Goal: Information Seeking & Learning: Learn about a topic

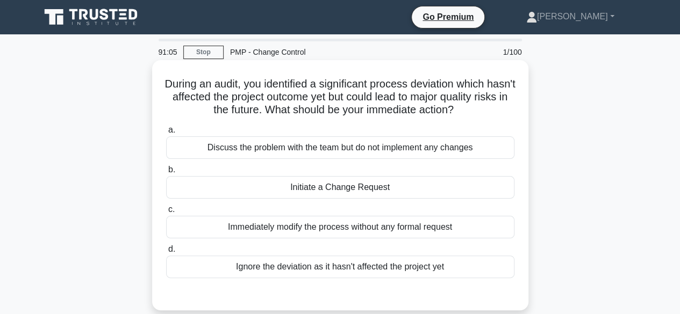
click at [340, 186] on div "Initiate a Change Request" at bounding box center [340, 187] width 348 height 23
click at [166, 174] on input "b. Initiate a Change Request" at bounding box center [166, 170] width 0 height 7
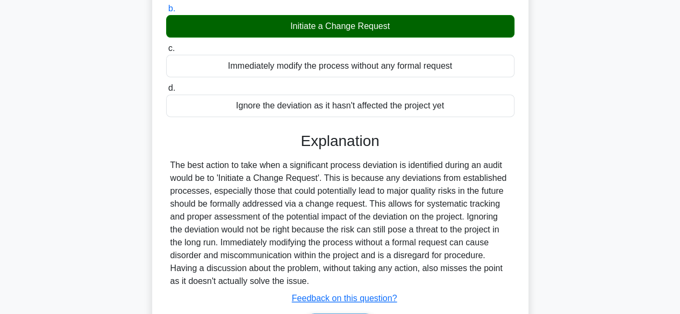
scroll to position [215, 0]
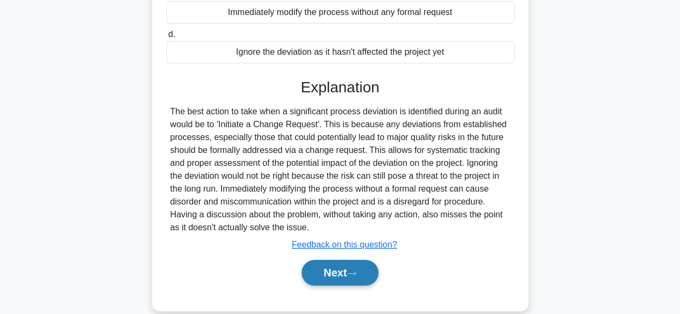
click at [326, 275] on button "Next" at bounding box center [340, 273] width 77 height 26
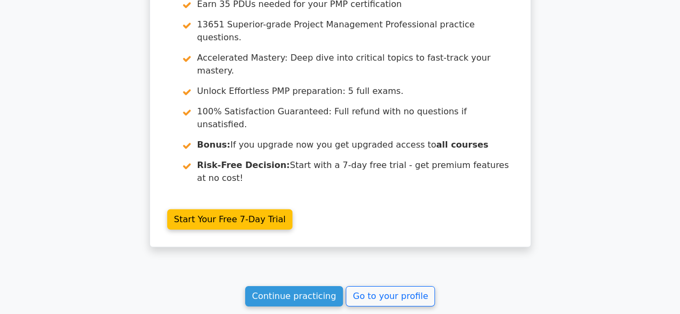
scroll to position [1531, 0]
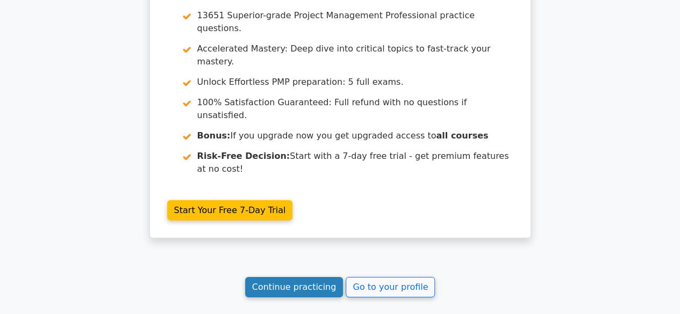
click at [293, 277] on link "Continue practicing" at bounding box center [294, 287] width 98 height 20
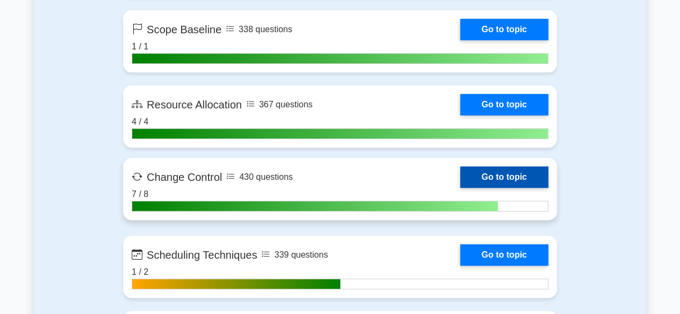
scroll to position [2311, 0]
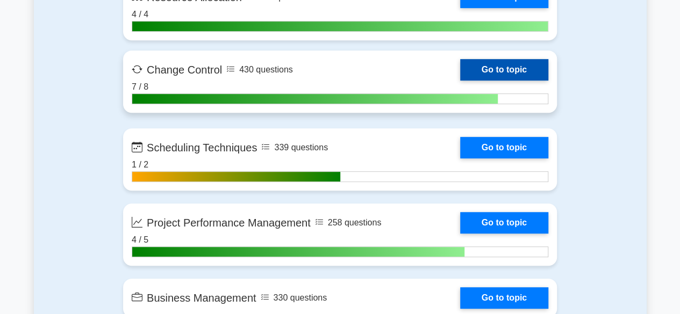
click at [460, 67] on link "Go to topic" at bounding box center [504, 70] width 88 height 22
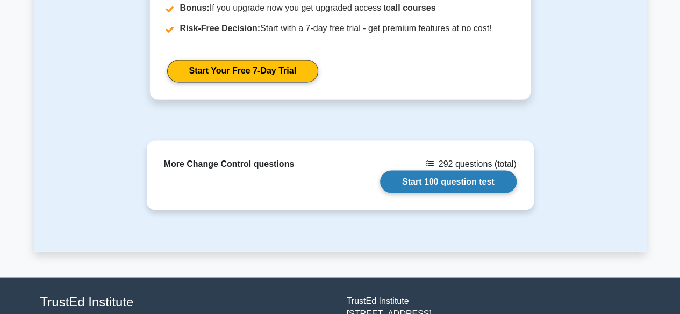
scroll to position [968, 0]
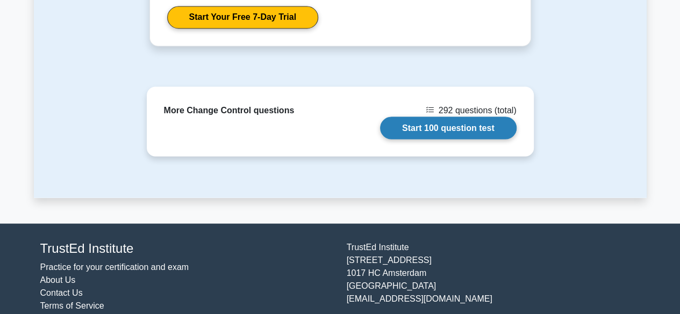
click at [417, 130] on link "Start 100 question test" at bounding box center [448, 128] width 137 height 23
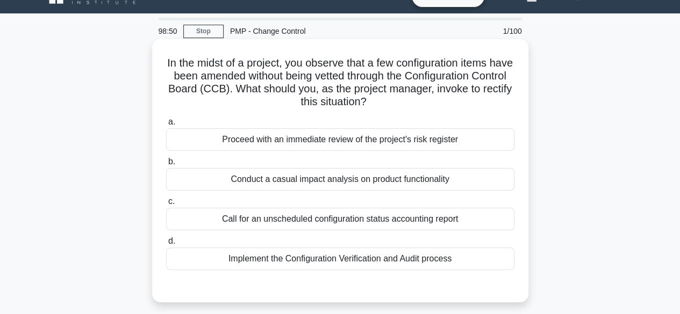
scroll to position [54, 0]
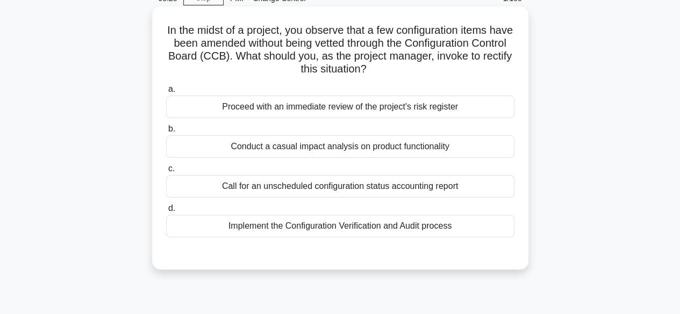
click at [367, 225] on div "Implement the Configuration Verification and Audit process" at bounding box center [340, 226] width 348 height 23
click at [166, 212] on input "d. Implement the Configuration Verification and Audit process" at bounding box center [166, 208] width 0 height 7
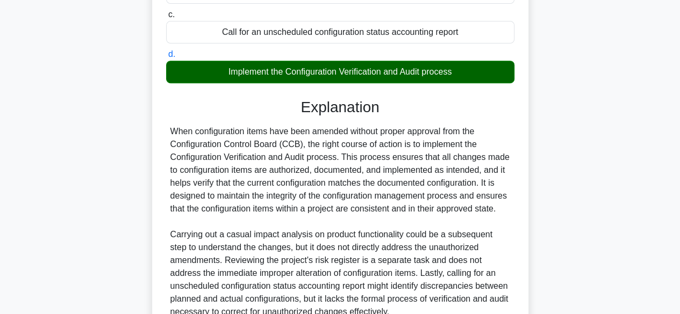
scroll to position [269, 0]
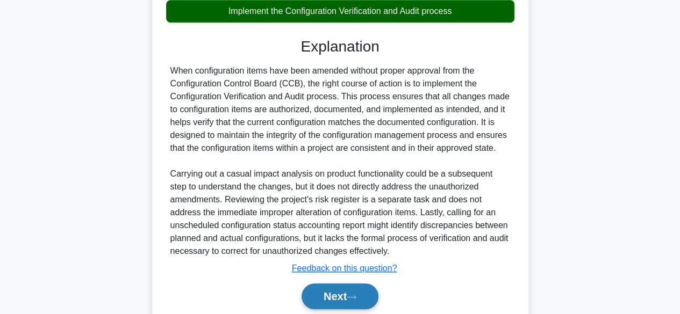
click at [319, 291] on button "Next" at bounding box center [340, 297] width 77 height 26
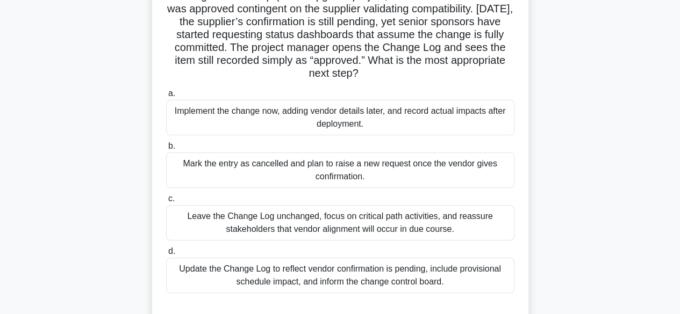
scroll to position [105, 0]
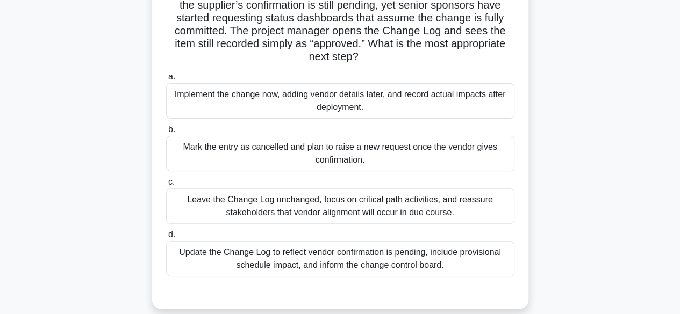
click at [347, 269] on div "Update the Change Log to reflect vendor confirmation is pending, include provis…" at bounding box center [340, 258] width 348 height 35
click at [166, 239] on input "d. Update the Change Log to reflect vendor confirmation is pending, include pro…" at bounding box center [166, 235] width 0 height 7
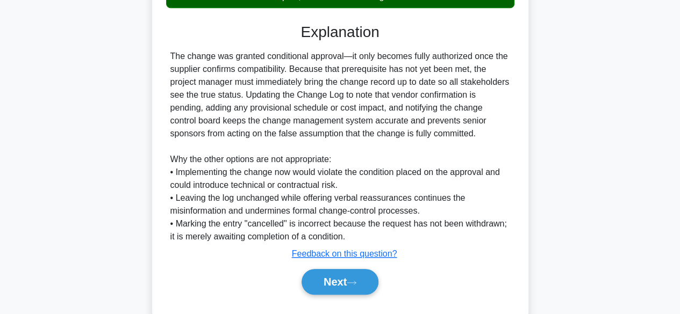
scroll to position [398, 0]
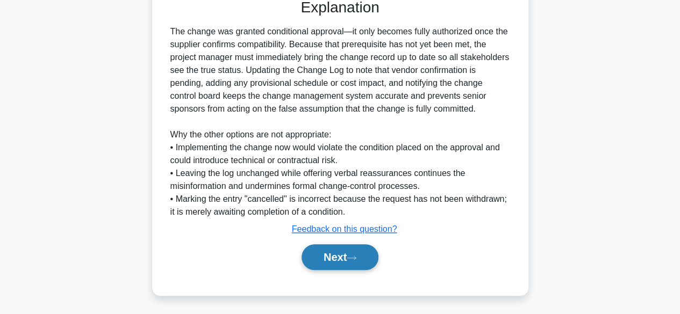
click at [325, 257] on button "Next" at bounding box center [340, 258] width 77 height 26
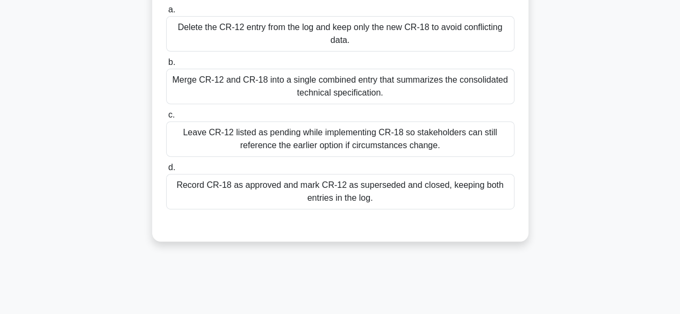
scroll to position [161, 0]
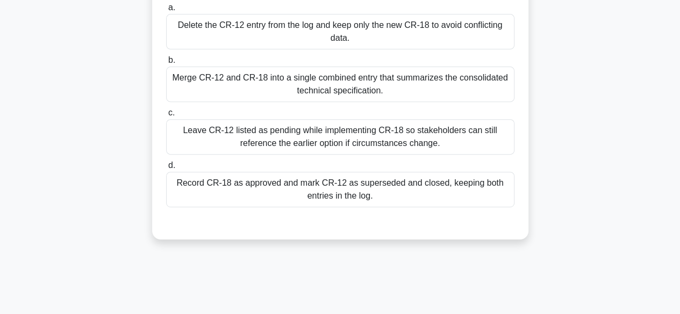
click at [277, 190] on div "Record CR-18 as approved and mark CR-12 as superseded and closed, keeping both …" at bounding box center [340, 189] width 348 height 35
click at [166, 169] on input "d. Record CR-18 as approved and mark CR-12 as superseded and closed, keeping bo…" at bounding box center [166, 165] width 0 height 7
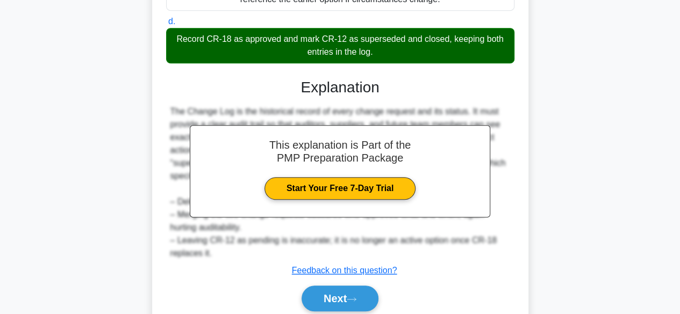
scroll to position [347, 0]
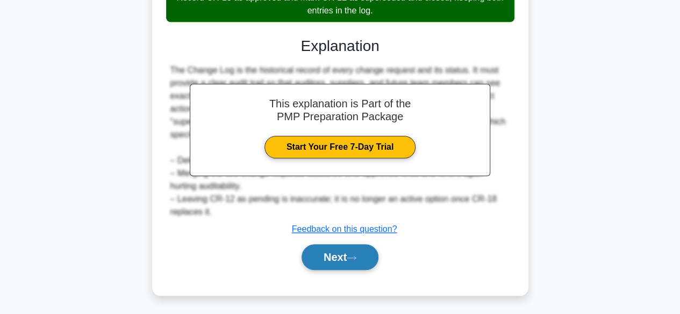
click at [320, 255] on button "Next" at bounding box center [340, 258] width 77 height 26
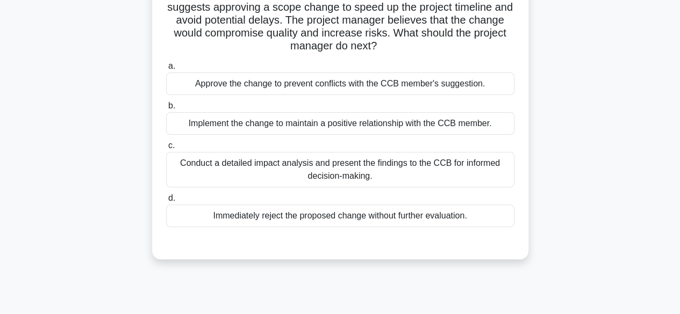
scroll to position [54, 0]
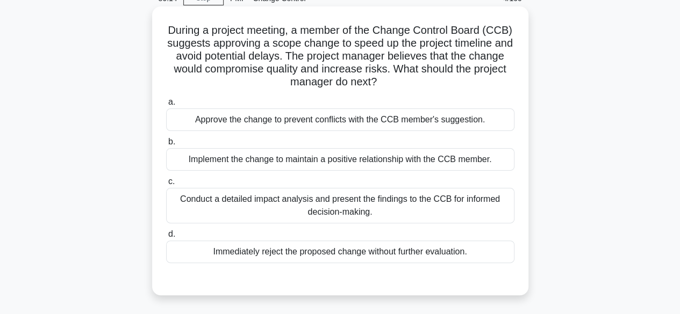
click at [353, 206] on div "Conduct a detailed impact analysis and present the findings to the CCB for info…" at bounding box center [340, 205] width 348 height 35
click at [166, 185] on input "c. Conduct a detailed impact analysis and present the findings to the CCB for i…" at bounding box center [166, 181] width 0 height 7
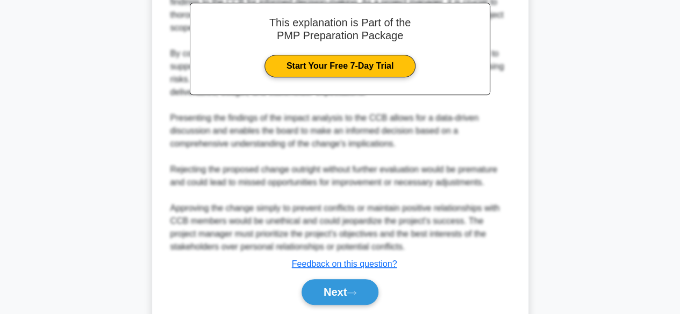
scroll to position [411, 0]
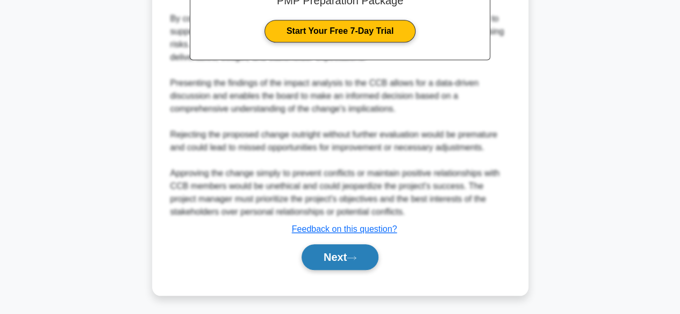
click at [342, 255] on button "Next" at bounding box center [340, 258] width 77 height 26
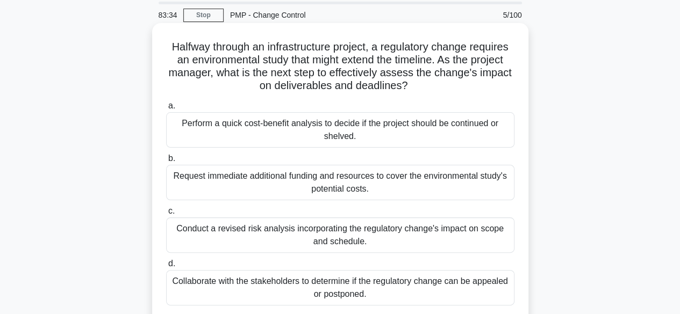
scroll to position [54, 0]
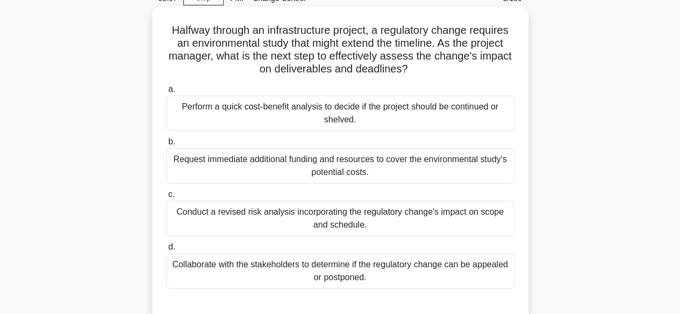
click at [245, 225] on div "Conduct a revised risk analysis incorporating the regulatory change's impact on…" at bounding box center [340, 218] width 348 height 35
click at [166, 198] on input "c. Conduct a revised risk analysis incorporating the regulatory change's impact…" at bounding box center [166, 194] width 0 height 7
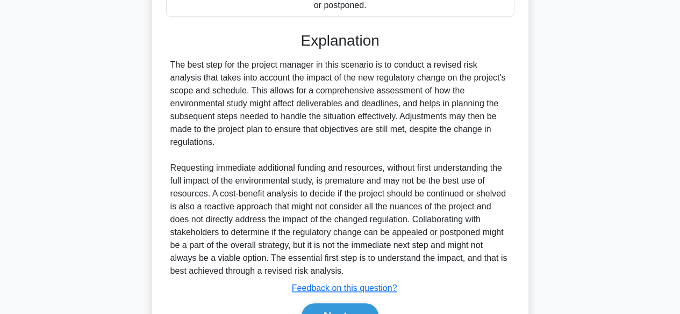
scroll to position [373, 0]
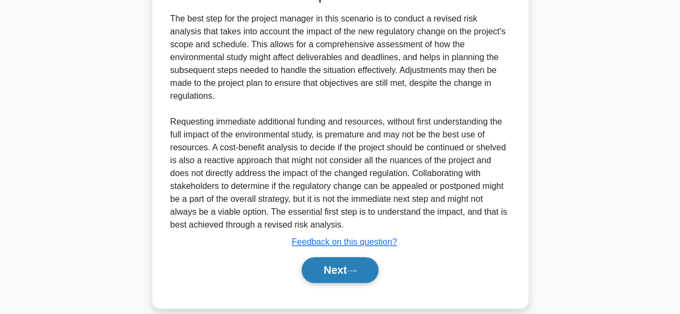
click at [353, 268] on icon at bounding box center [352, 271] width 10 height 6
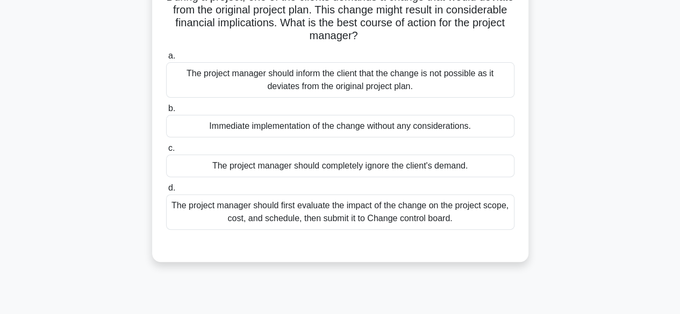
scroll to position [161, 0]
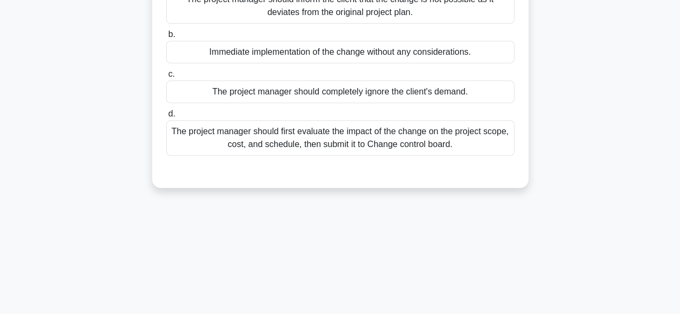
click at [280, 141] on div "The project manager should first evaluate the impact of the change on the proje…" at bounding box center [340, 137] width 348 height 35
click at [166, 118] on input "d. The project manager should first evaluate the impact of the change on the pr…" at bounding box center [166, 114] width 0 height 7
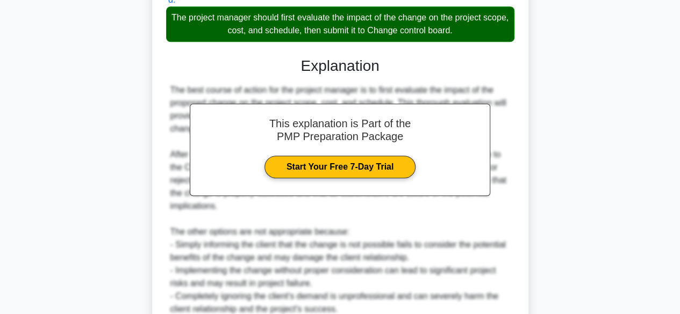
scroll to position [373, 0]
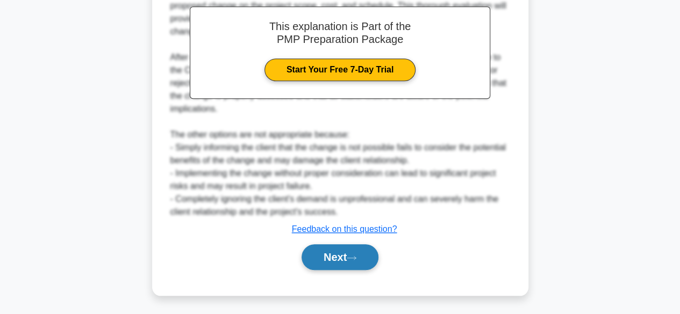
click at [338, 256] on button "Next" at bounding box center [340, 258] width 77 height 26
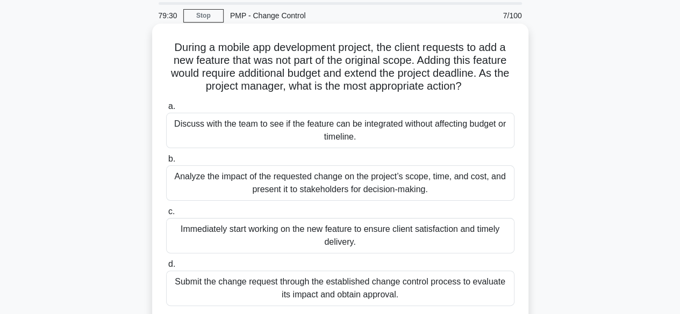
scroll to position [54, 0]
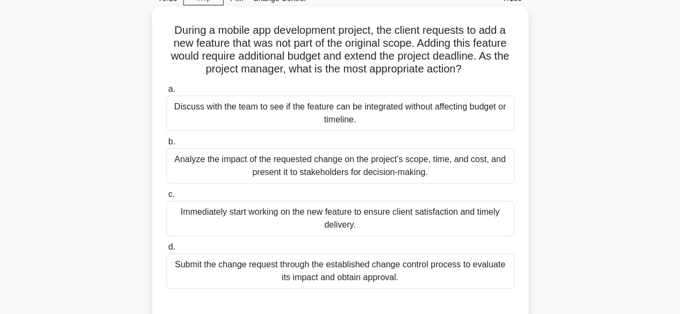
click at [349, 273] on div "Submit the change request through the established change control process to eva…" at bounding box center [340, 271] width 348 height 35
click at [166, 251] on input "d. Submit the change request through the established change control process to …" at bounding box center [166, 247] width 0 height 7
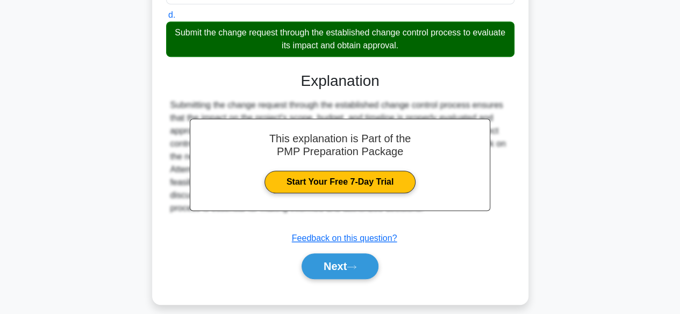
scroll to position [295, 0]
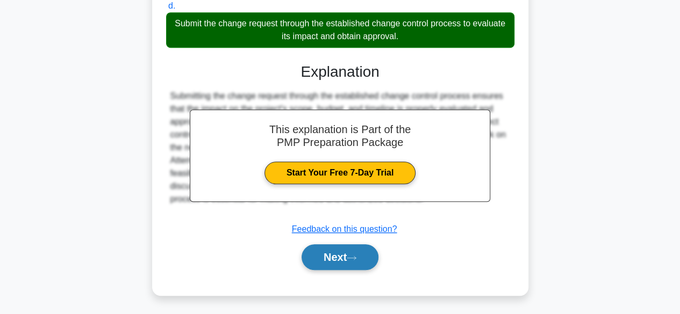
click at [320, 262] on button "Next" at bounding box center [340, 258] width 77 height 26
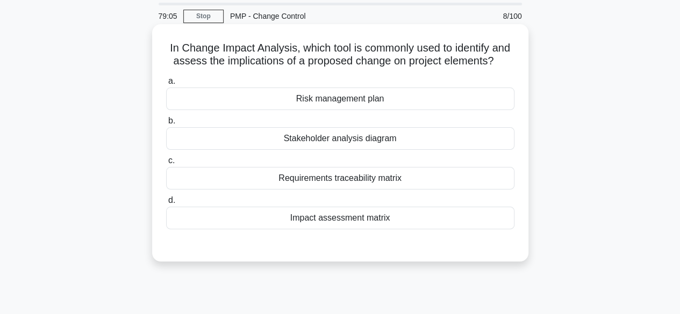
scroll to position [0, 0]
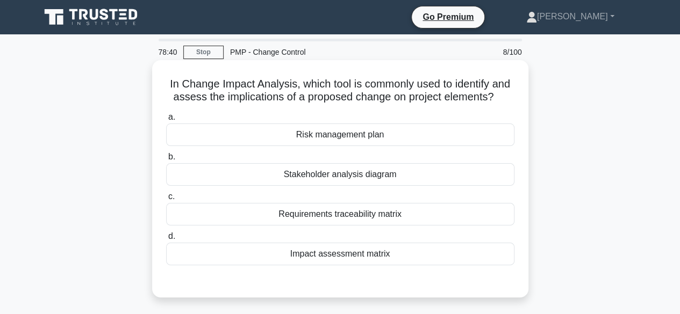
click at [342, 253] on div "Impact assessment matrix" at bounding box center [340, 254] width 348 height 23
click at [166, 240] on input "d. Impact assessment matrix" at bounding box center [166, 236] width 0 height 7
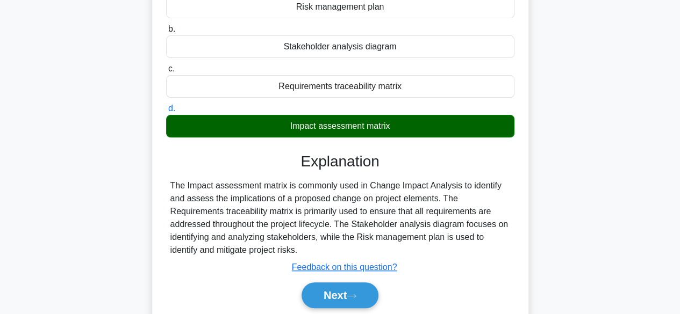
scroll to position [161, 0]
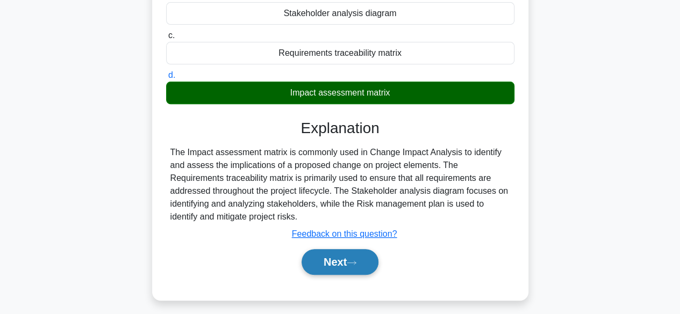
click at [331, 263] on button "Next" at bounding box center [340, 262] width 77 height 26
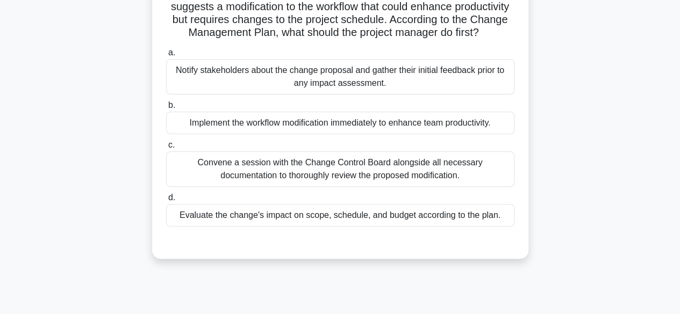
scroll to position [54, 0]
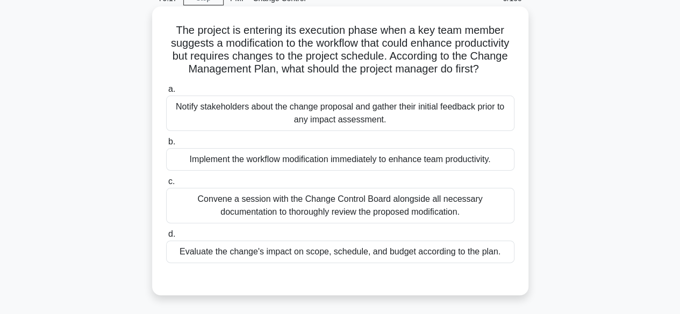
click at [338, 224] on div "Convene a session with the Change Control Board alongside all necessary documen…" at bounding box center [340, 205] width 348 height 35
click at [166, 185] on input "c. Convene a session with the Change Control Board alongside all necessary docu…" at bounding box center [166, 181] width 0 height 7
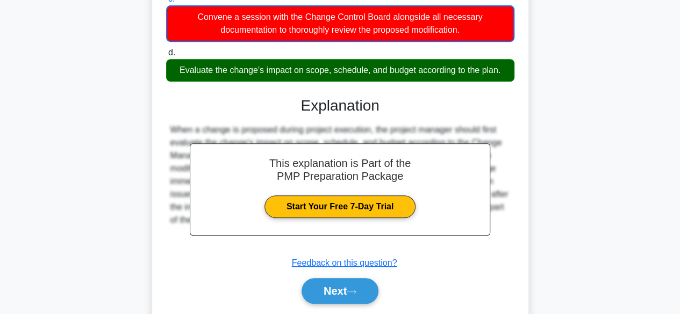
scroll to position [284, 0]
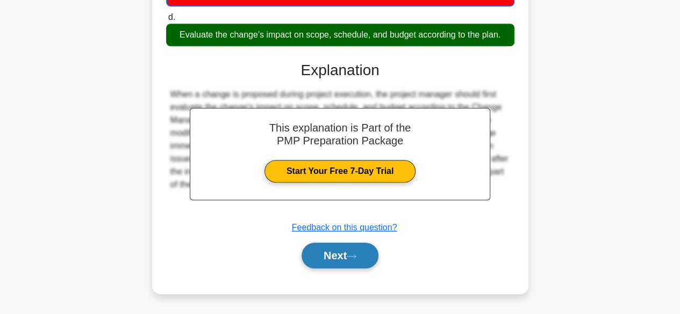
click at [340, 249] on button "Next" at bounding box center [340, 256] width 77 height 26
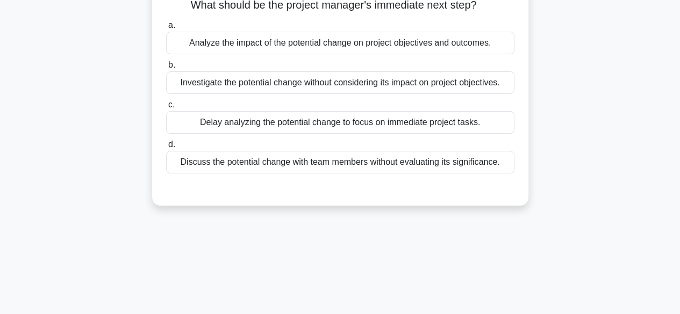
scroll to position [0, 0]
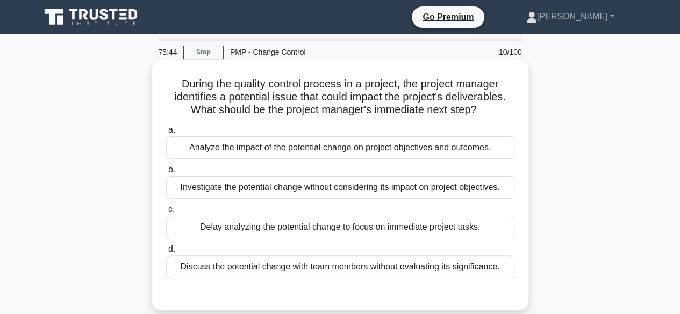
click at [285, 146] on div "Analyze the impact of the potential change on project objectives and outcomes." at bounding box center [340, 148] width 348 height 23
click at [166, 134] on input "a. Analyze the impact of the potential change on project objectives and outcome…" at bounding box center [166, 130] width 0 height 7
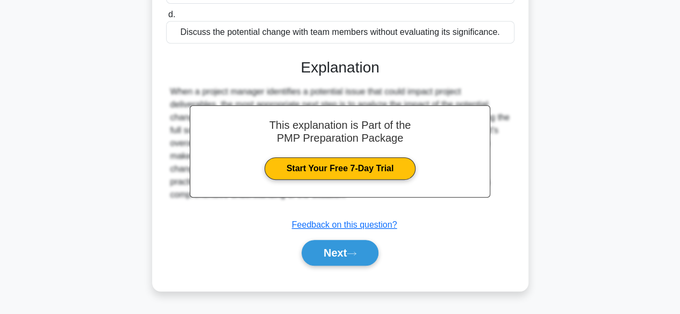
scroll to position [266, 0]
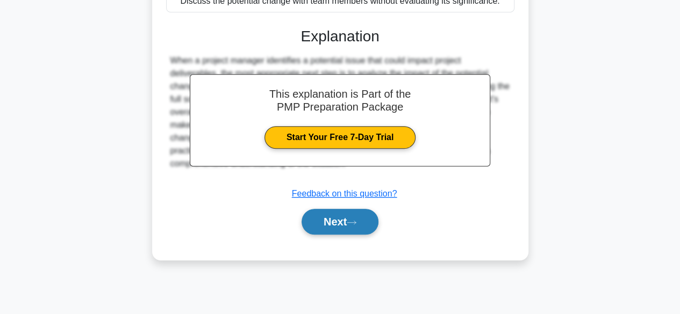
click at [343, 222] on button "Next" at bounding box center [340, 222] width 77 height 26
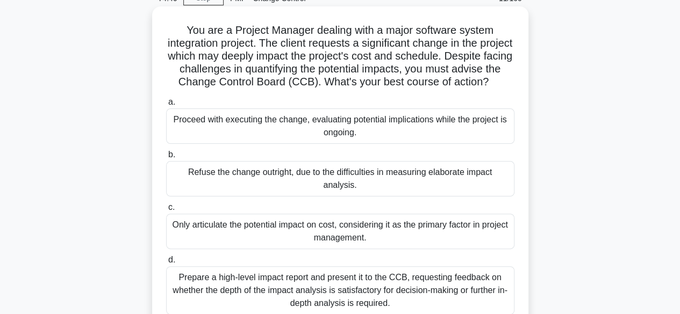
scroll to position [108, 0]
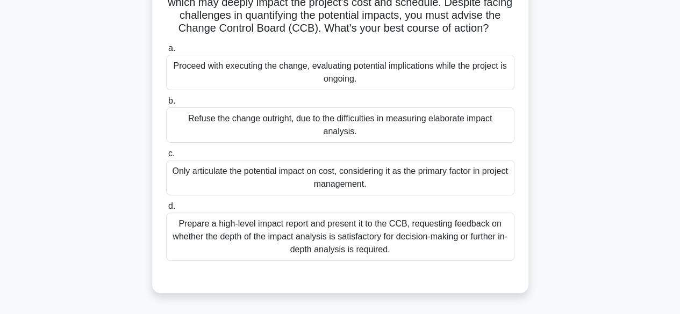
click at [288, 238] on div "Prepare a high-level impact report and present it to the CCB, requesting feedba…" at bounding box center [340, 237] width 348 height 48
click at [166, 210] on input "d. Prepare a high-level impact report and present it to the CCB, requesting fee…" at bounding box center [166, 206] width 0 height 7
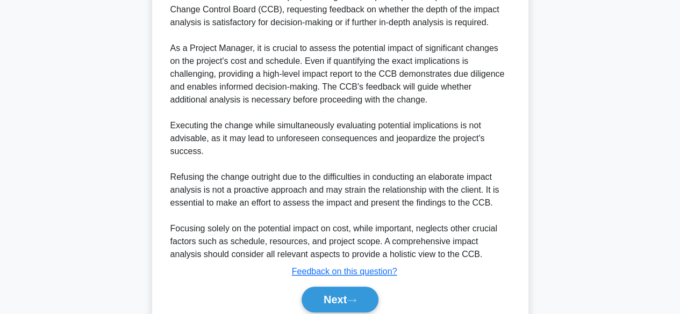
scroll to position [463, 0]
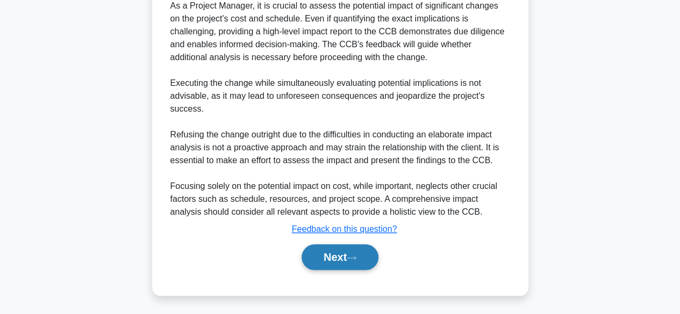
click at [339, 249] on button "Next" at bounding box center [340, 258] width 77 height 26
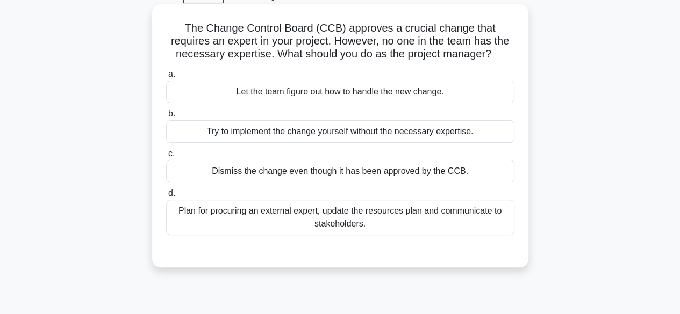
scroll to position [0, 0]
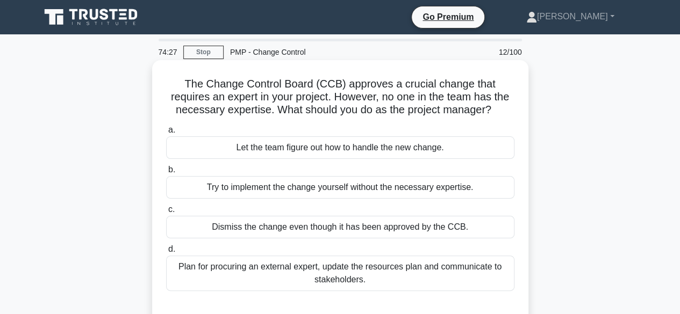
click at [374, 269] on div "Plan for procuring an external expert, update the resources plan and communicat…" at bounding box center [340, 273] width 348 height 35
click at [166, 253] on input "d. Plan for procuring an external expert, update the resources plan and communi…" at bounding box center [166, 249] width 0 height 7
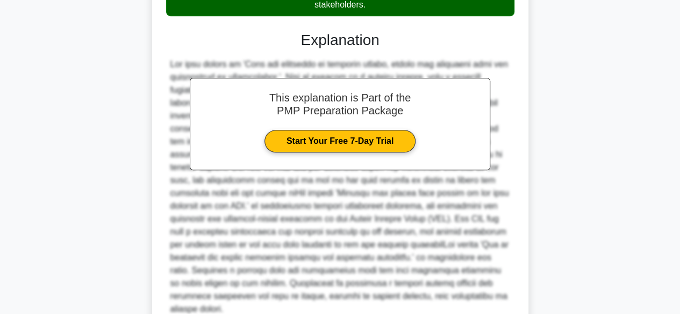
scroll to position [323, 0]
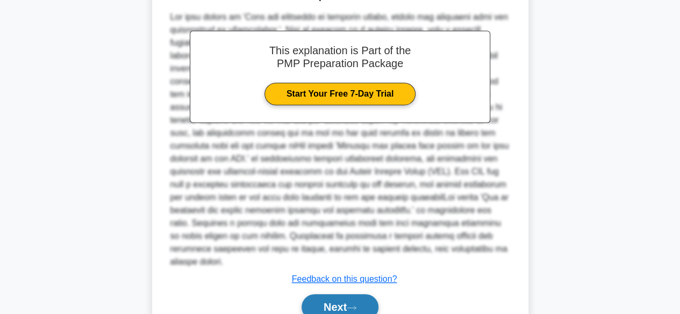
click at [353, 305] on icon at bounding box center [352, 308] width 10 height 6
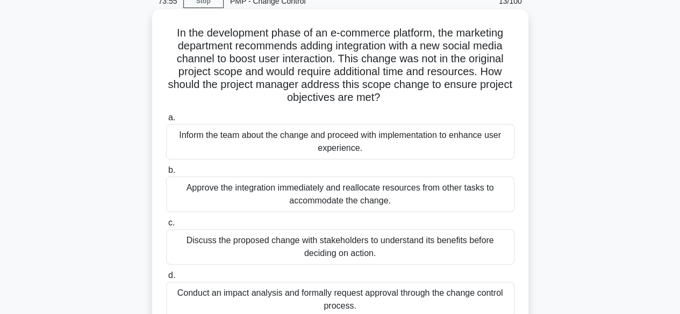
scroll to position [105, 0]
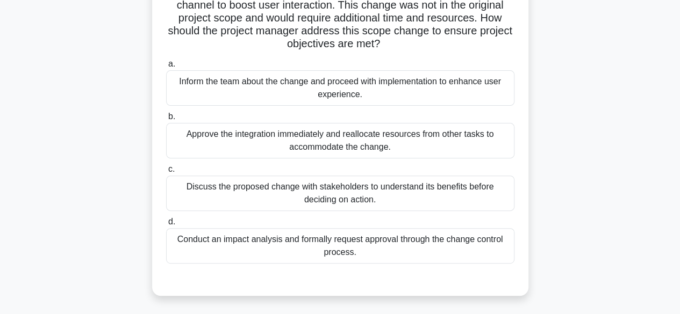
click at [293, 247] on div "Conduct an impact analysis and formally request approval through the change con…" at bounding box center [340, 245] width 348 height 35
click at [166, 226] on input "d. Conduct an impact analysis and formally request approval through the change …" at bounding box center [166, 222] width 0 height 7
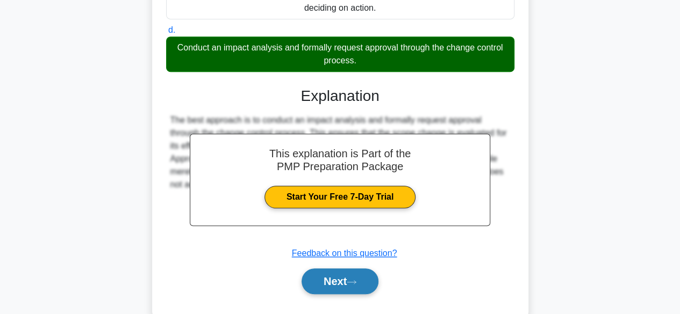
scroll to position [321, 0]
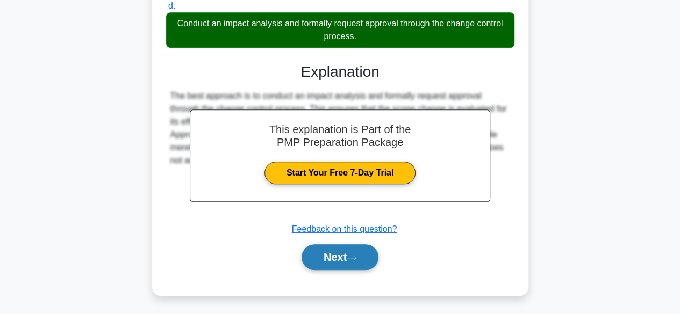
click at [356, 256] on icon at bounding box center [352, 258] width 10 height 6
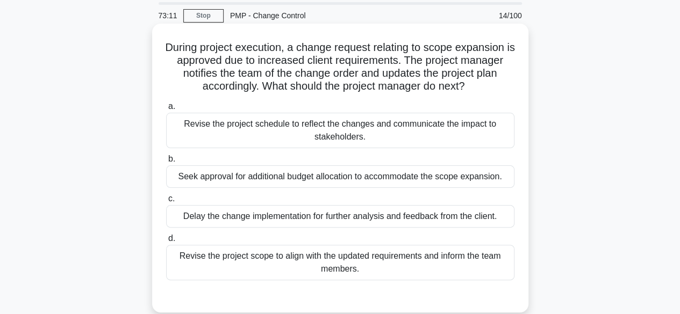
scroll to position [54, 0]
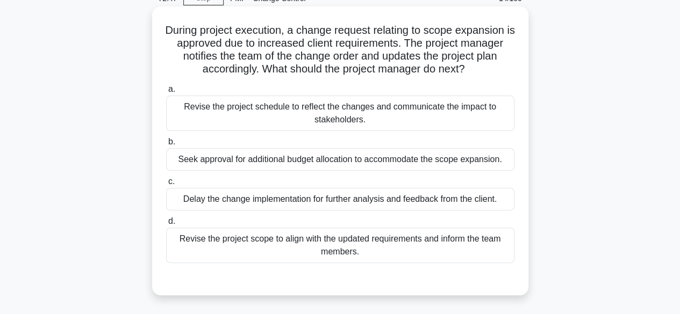
click at [338, 251] on div "Revise the project scope to align with the updated requirements and inform the …" at bounding box center [340, 245] width 348 height 35
click at [166, 225] on input "d. Revise the project scope to align with the updated requirements and inform t…" at bounding box center [166, 221] width 0 height 7
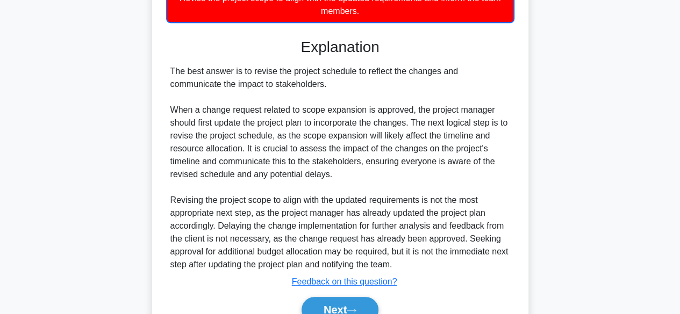
scroll to position [348, 0]
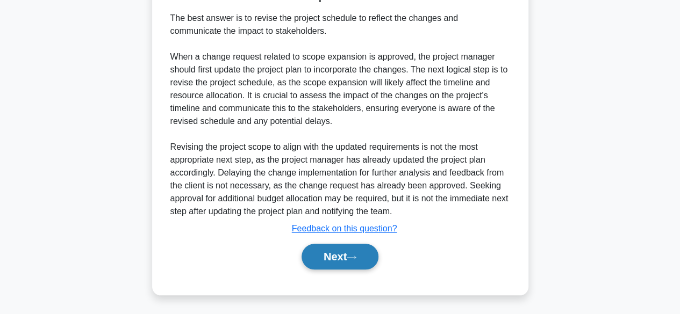
click at [330, 254] on button "Next" at bounding box center [340, 257] width 77 height 26
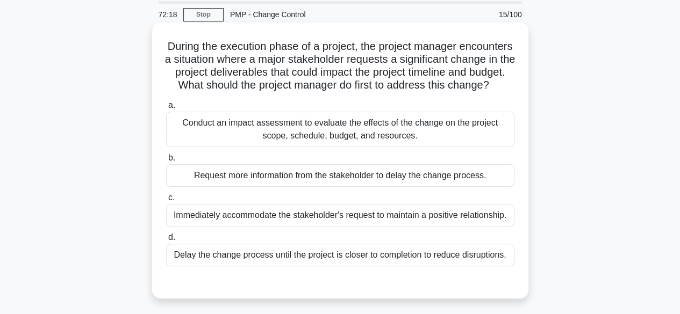
scroll to position [54, 0]
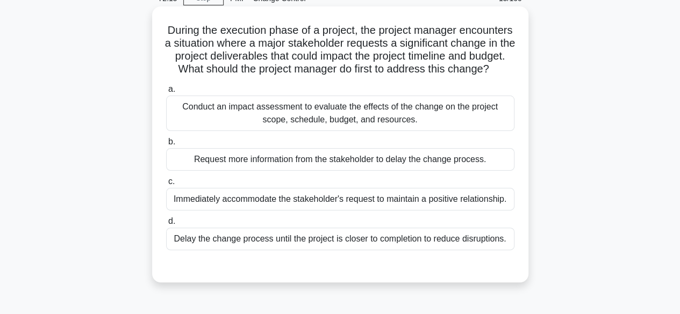
click at [258, 131] on div "Conduct an impact assessment to evaluate the effects of the change on the proje…" at bounding box center [340, 113] width 348 height 35
click at [166, 93] on input "a. Conduct an impact assessment to evaluate the effects of the change on the pr…" at bounding box center [166, 89] width 0 height 7
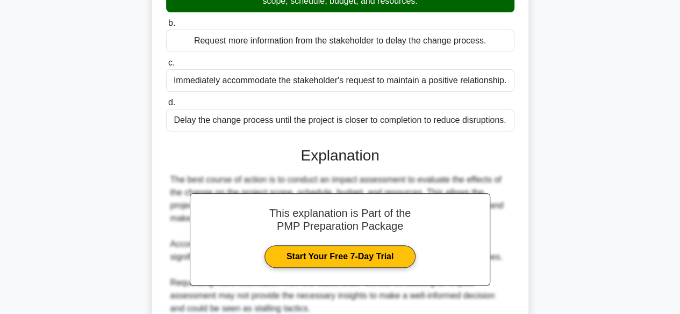
scroll to position [0, 0]
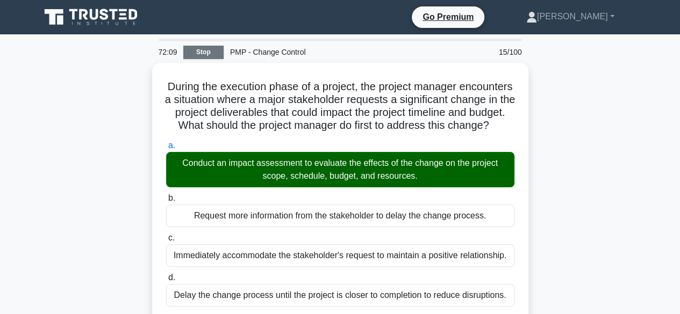
click at [201, 50] on link "Stop" at bounding box center [203, 52] width 40 height 13
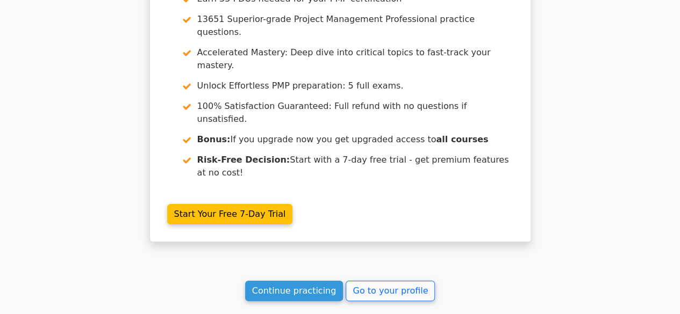
scroll to position [2009, 0]
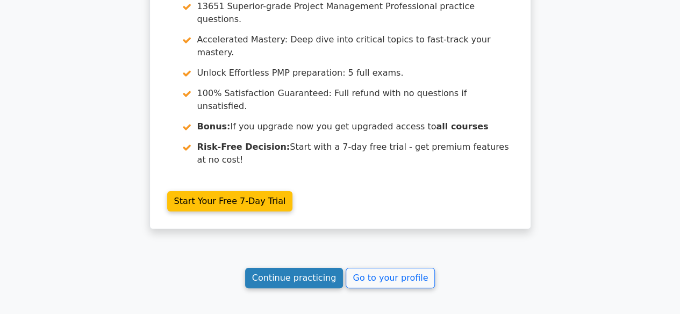
click at [323, 268] on link "Continue practicing" at bounding box center [294, 278] width 98 height 20
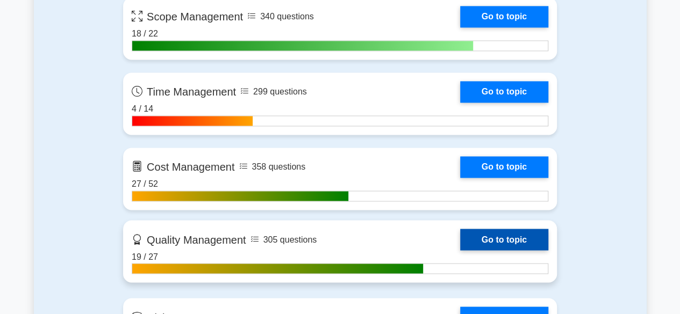
scroll to position [914, 0]
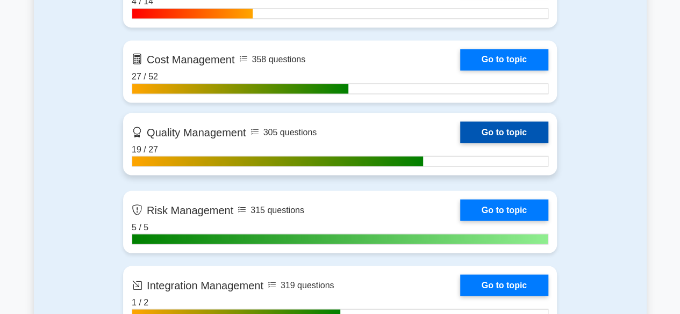
click at [516, 128] on link "Go to topic" at bounding box center [504, 132] width 88 height 22
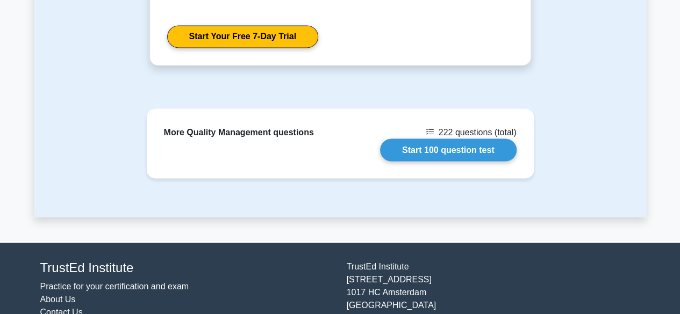
scroll to position [860, 0]
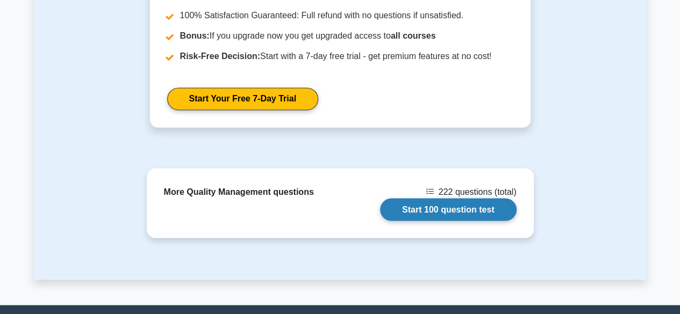
click at [433, 218] on link "Start 100 question test" at bounding box center [448, 209] width 137 height 23
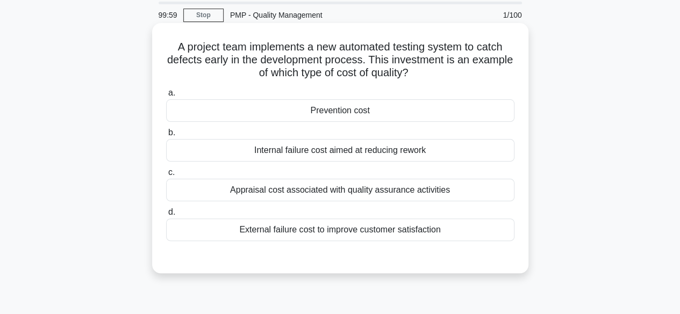
scroll to position [54, 0]
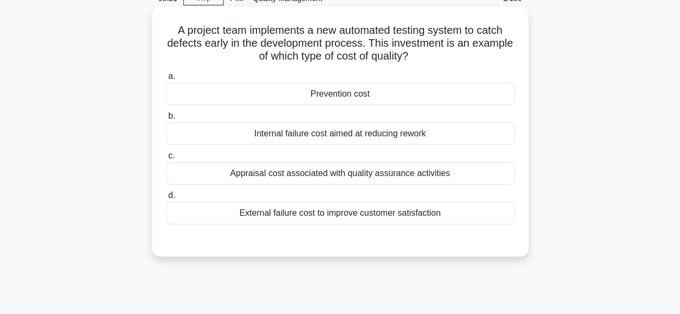
click at [331, 97] on div "Prevention cost" at bounding box center [340, 94] width 348 height 23
click at [166, 80] on input "a. Prevention cost" at bounding box center [166, 76] width 0 height 7
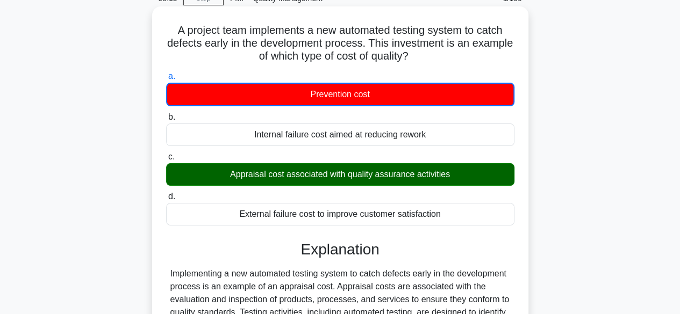
scroll to position [161, 0]
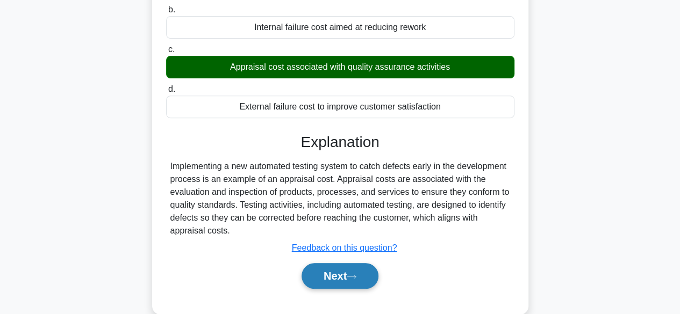
click at [346, 266] on button "Next" at bounding box center [340, 276] width 77 height 26
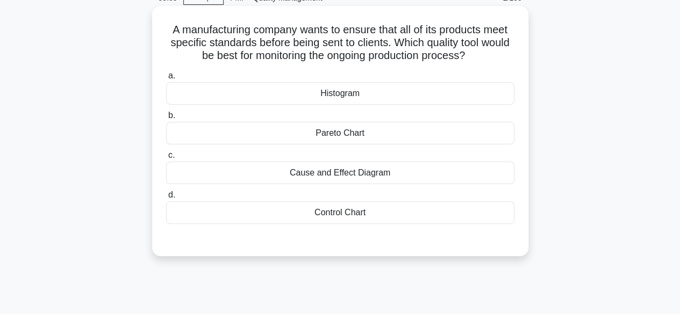
scroll to position [54, 0]
click at [316, 217] on div "Control Chart" at bounding box center [340, 213] width 348 height 23
click at [166, 199] on input "d. Control Chart" at bounding box center [166, 195] width 0 height 7
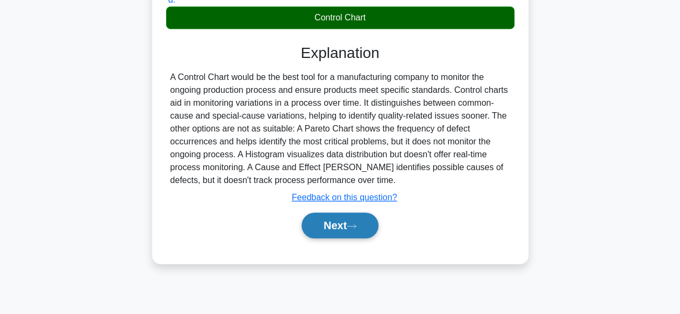
scroll to position [266, 0]
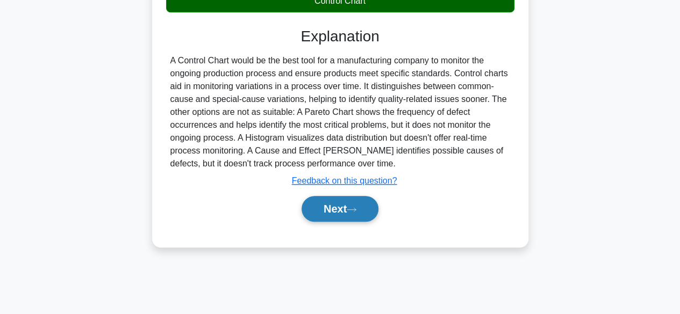
click at [339, 206] on button "Next" at bounding box center [340, 209] width 77 height 26
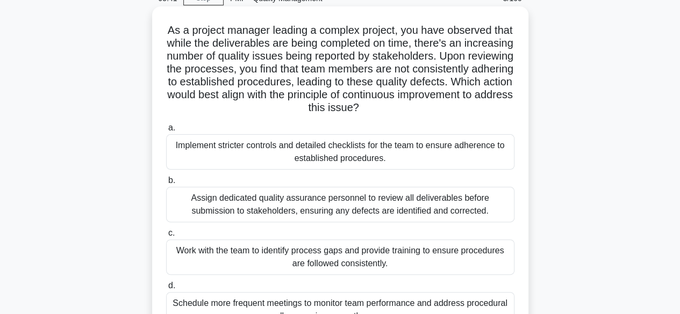
scroll to position [108, 0]
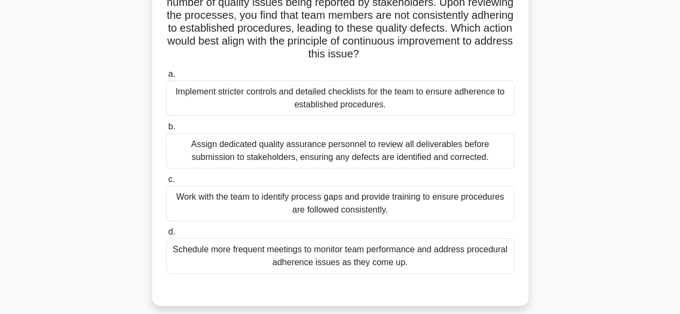
click at [333, 196] on div "Work with the team to identify process gaps and provide training to ensure proc…" at bounding box center [340, 203] width 348 height 35
click at [166, 183] on input "c. Work with the team to identify process gaps and provide training to ensure p…" at bounding box center [166, 179] width 0 height 7
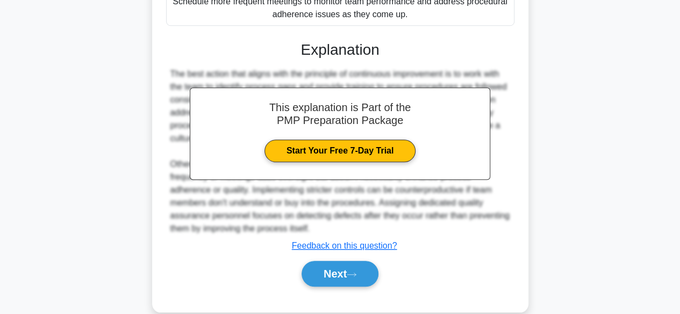
scroll to position [373, 0]
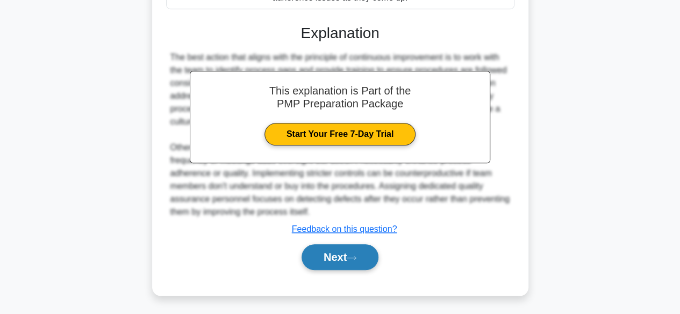
click at [336, 261] on button "Next" at bounding box center [340, 258] width 77 height 26
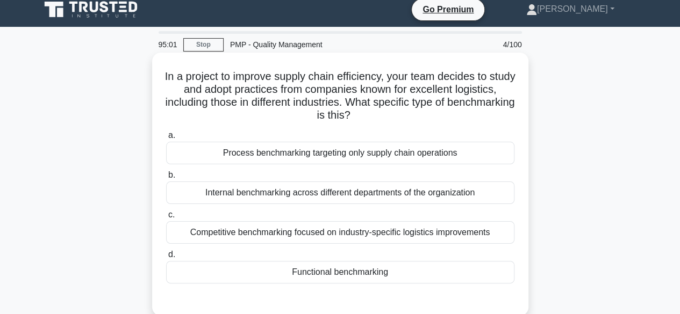
scroll to position [54, 0]
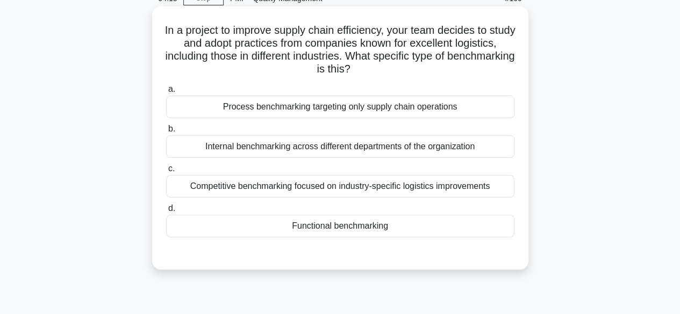
click at [305, 176] on div "Competitive benchmarking focused on industry-specific logistics improvements" at bounding box center [340, 186] width 348 height 23
click at [166, 173] on input "c. Competitive benchmarking focused on industry-specific logistics improvements" at bounding box center [166, 169] width 0 height 7
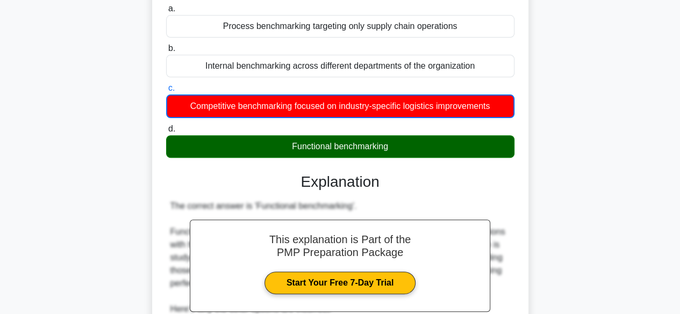
scroll to position [118, 0]
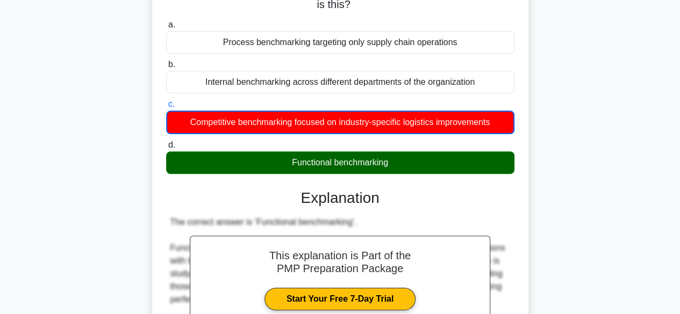
drag, startPoint x: 404, startPoint y: 166, endPoint x: 273, endPoint y: 166, distance: 131.2
click at [273, 166] on div "Functional benchmarking" at bounding box center [340, 163] width 348 height 23
copy div "Functional benchmarking"
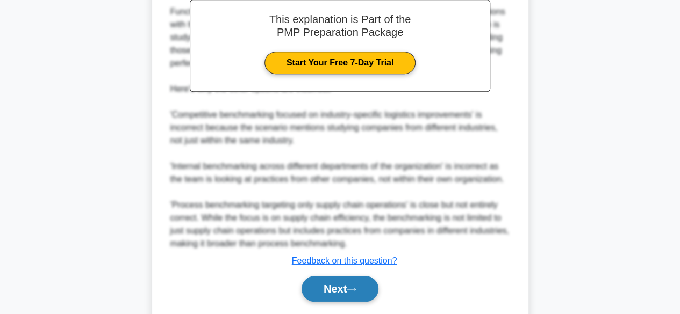
scroll to position [387, 0]
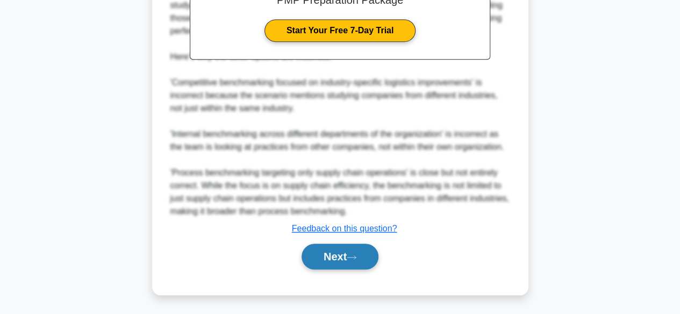
click at [327, 257] on button "Next" at bounding box center [340, 257] width 77 height 26
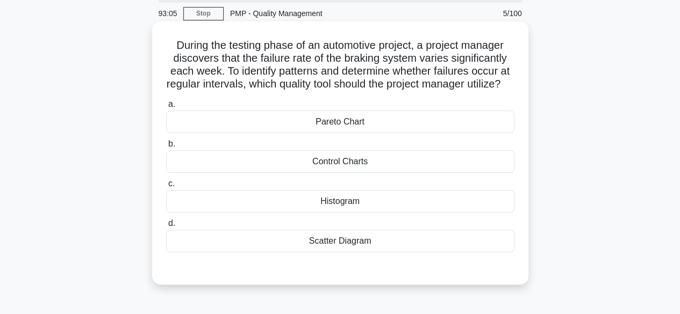
scroll to position [54, 0]
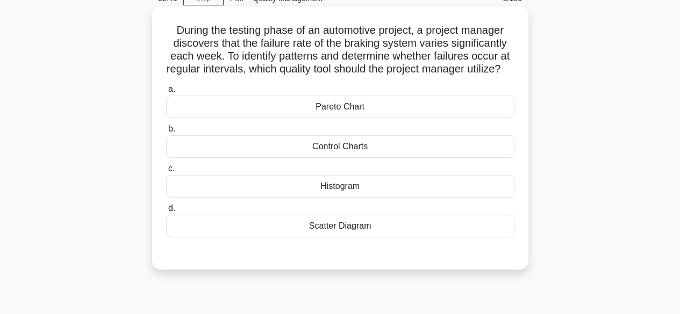
click at [361, 197] on div "Histogram" at bounding box center [340, 186] width 348 height 23
click at [166, 173] on input "c. Histogram" at bounding box center [166, 169] width 0 height 7
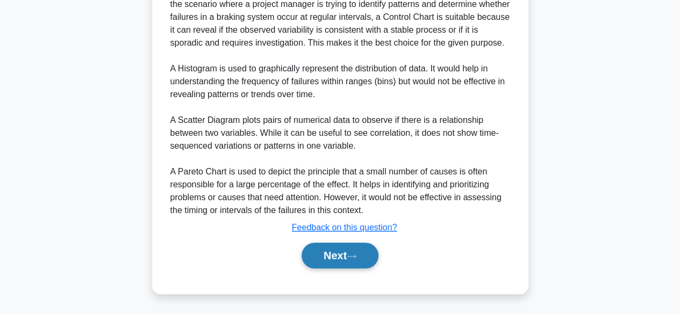
scroll to position [400, 0]
click at [327, 262] on button "Next" at bounding box center [340, 256] width 77 height 26
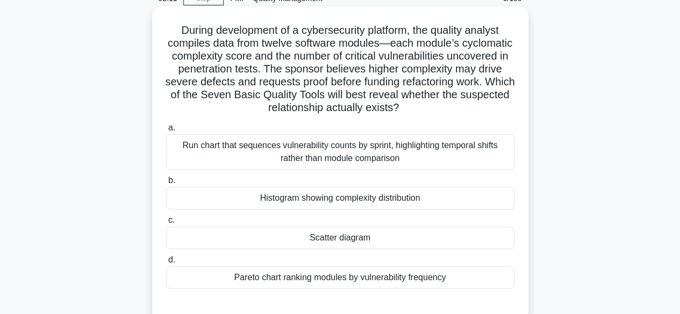
scroll to position [108, 0]
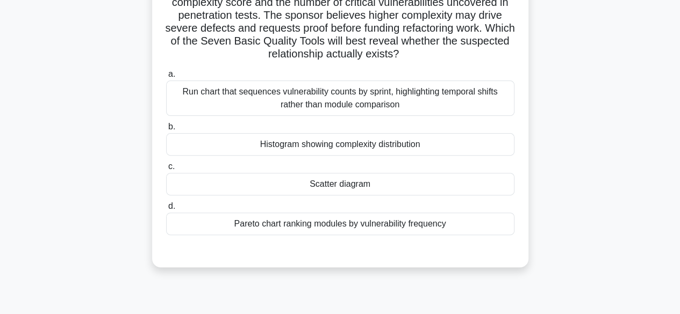
click at [398, 187] on div "Scatter diagram" at bounding box center [340, 184] width 348 height 23
click at [166, 170] on input "c. Scatter diagram" at bounding box center [166, 166] width 0 height 7
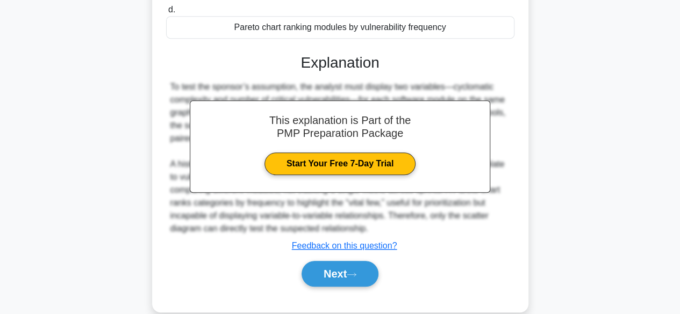
scroll to position [321, 0]
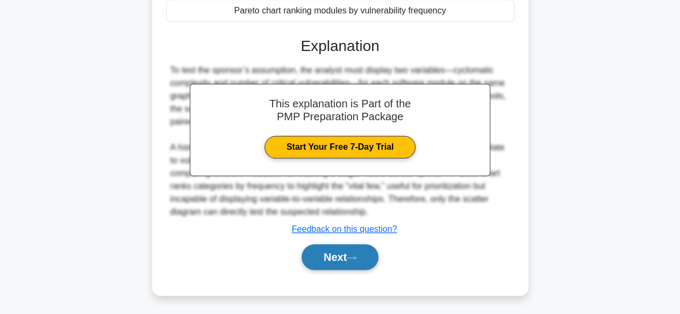
click at [334, 264] on button "Next" at bounding box center [340, 258] width 77 height 26
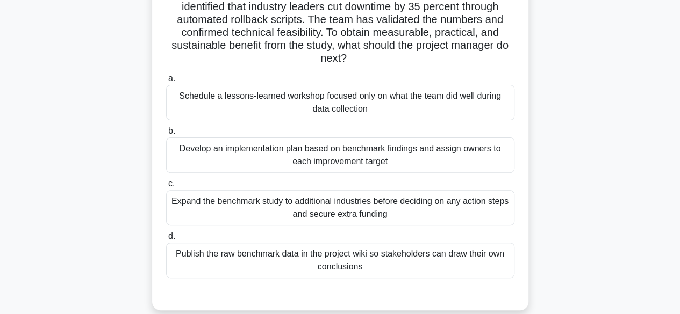
scroll to position [108, 0]
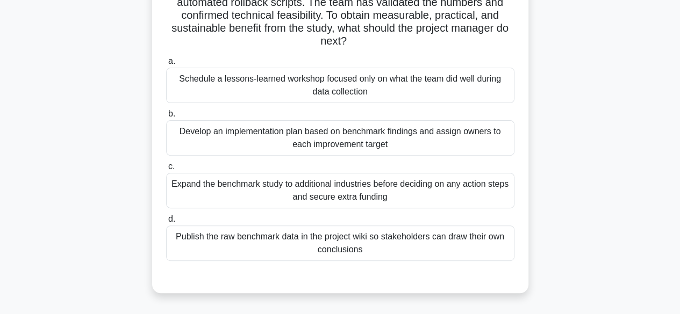
click at [382, 144] on div "Develop an implementation plan based on benchmark findings and assign owners to…" at bounding box center [340, 137] width 348 height 35
click at [166, 118] on input "b. Develop an implementation plan based on benchmark findings and assign owners…" at bounding box center [166, 114] width 0 height 7
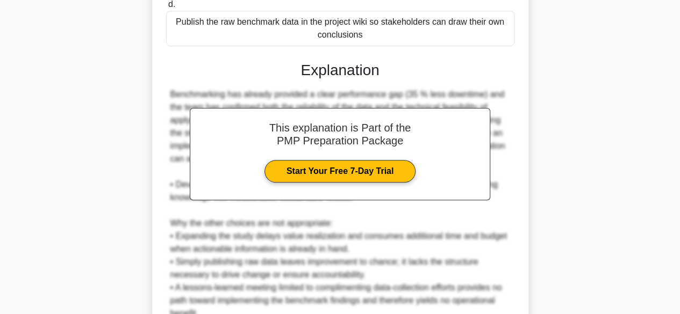
scroll to position [424, 0]
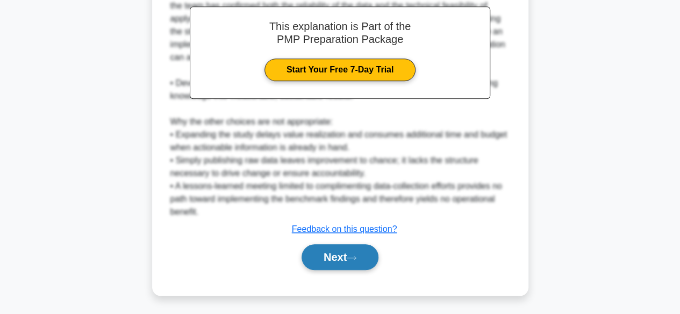
click at [338, 252] on button "Next" at bounding box center [340, 258] width 77 height 26
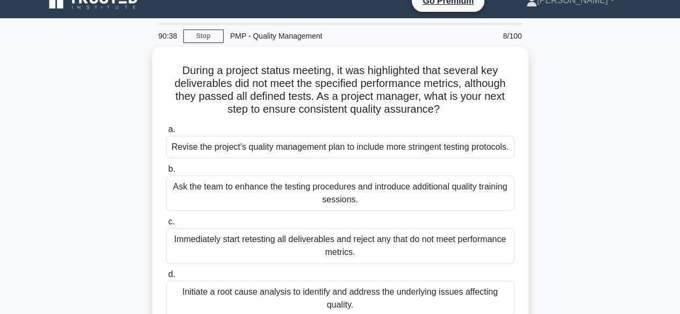
scroll to position [0, 0]
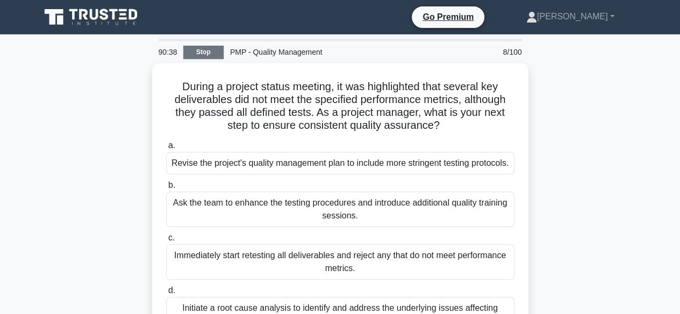
click at [203, 54] on link "Stop" at bounding box center [203, 52] width 40 height 13
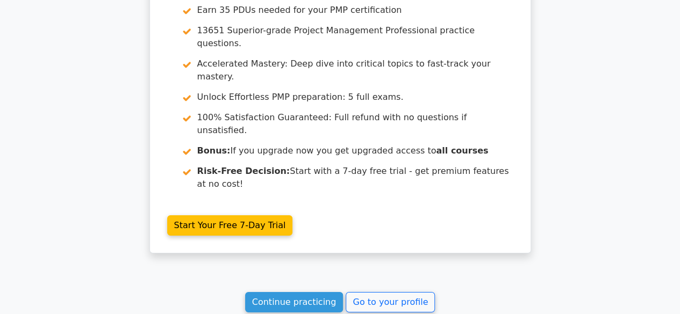
scroll to position [1670, 0]
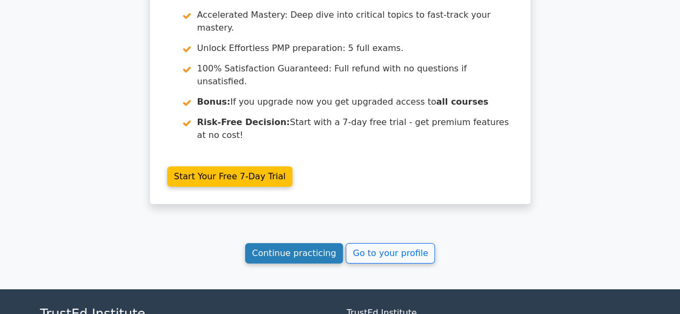
click at [299, 244] on link "Continue practicing" at bounding box center [294, 254] width 98 height 20
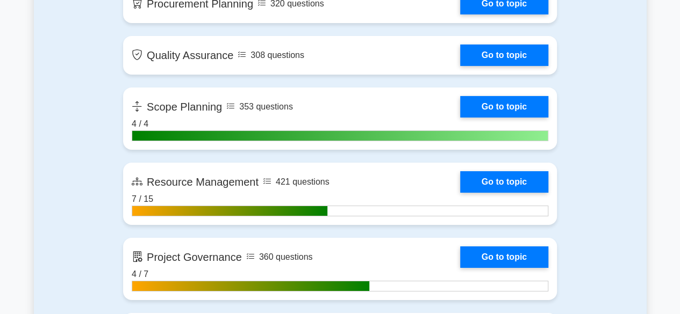
scroll to position [1828, 0]
